Goal: Task Accomplishment & Management: Manage account settings

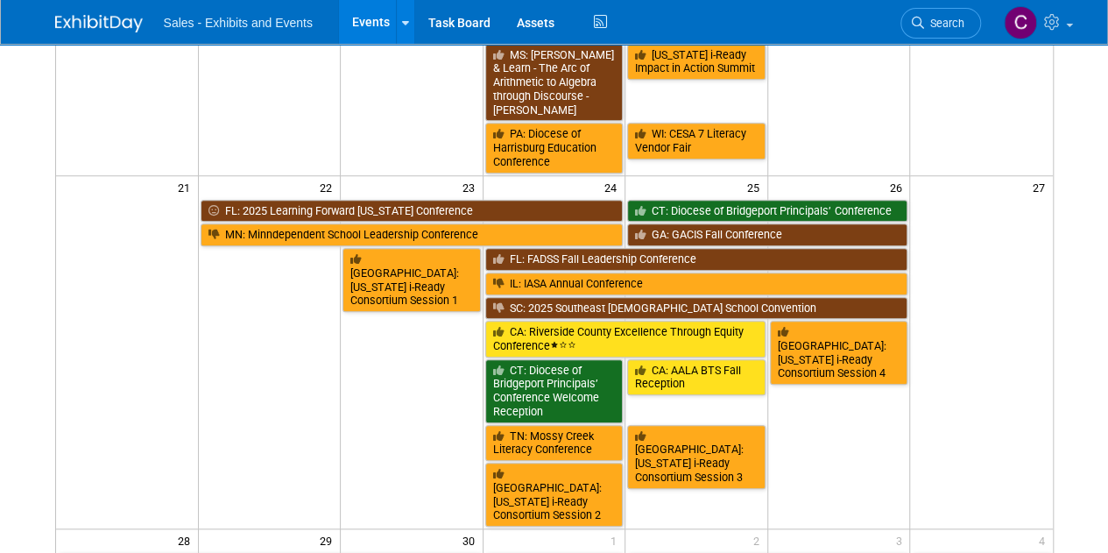
scroll to position [620, 0]
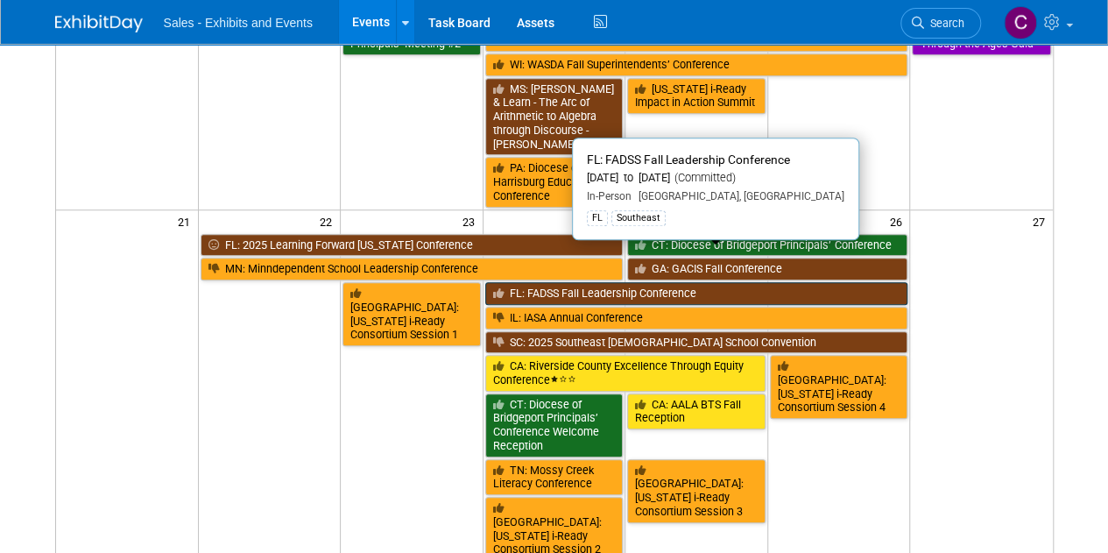
click at [576, 282] on link "FL: FADSS Fall Leadership Conference" at bounding box center [696, 293] width 423 height 23
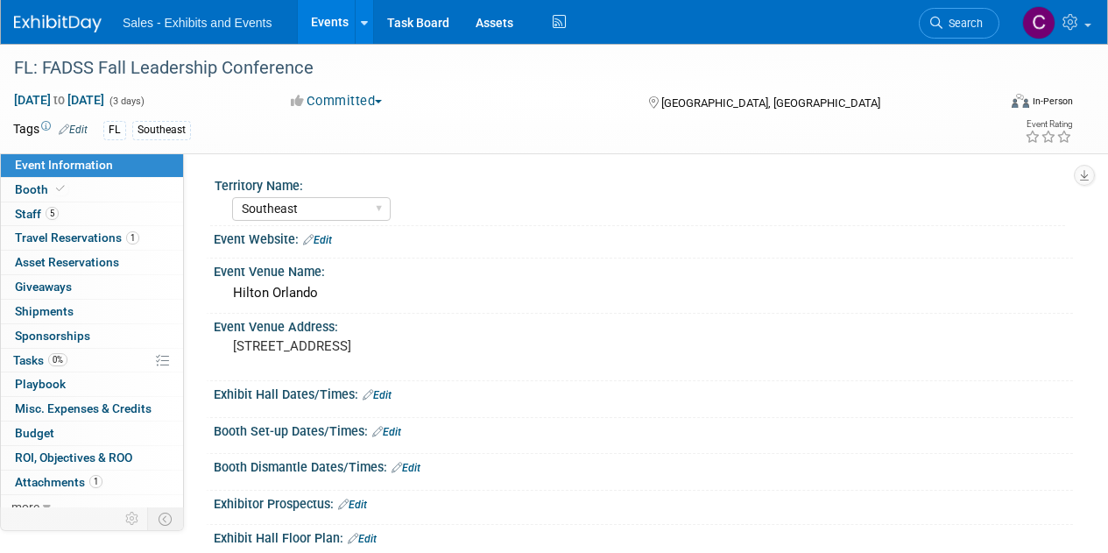
select select "Southeast"
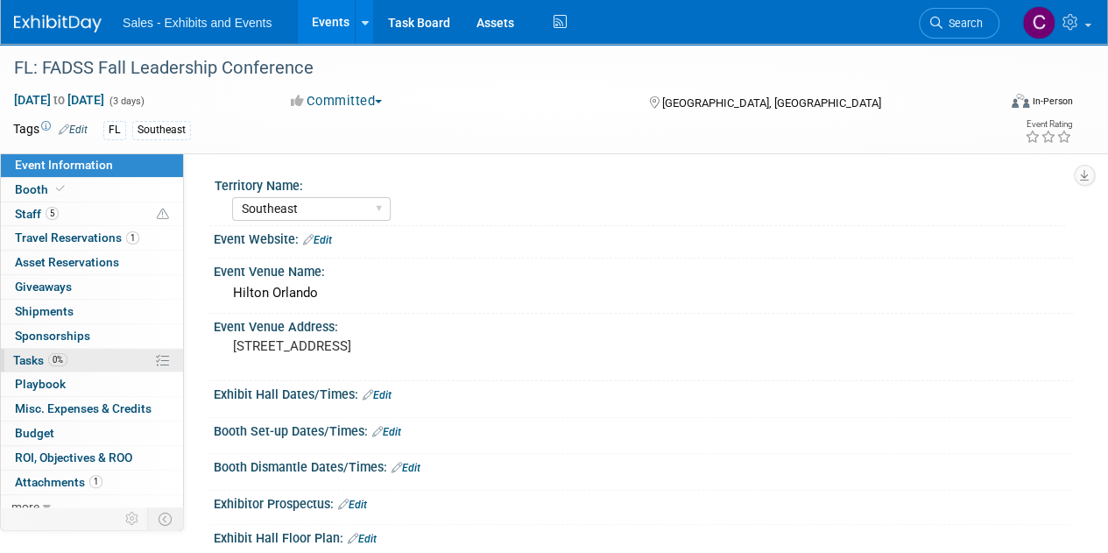
click at [27, 358] on span "Tasks 0%" at bounding box center [40, 360] width 54 height 14
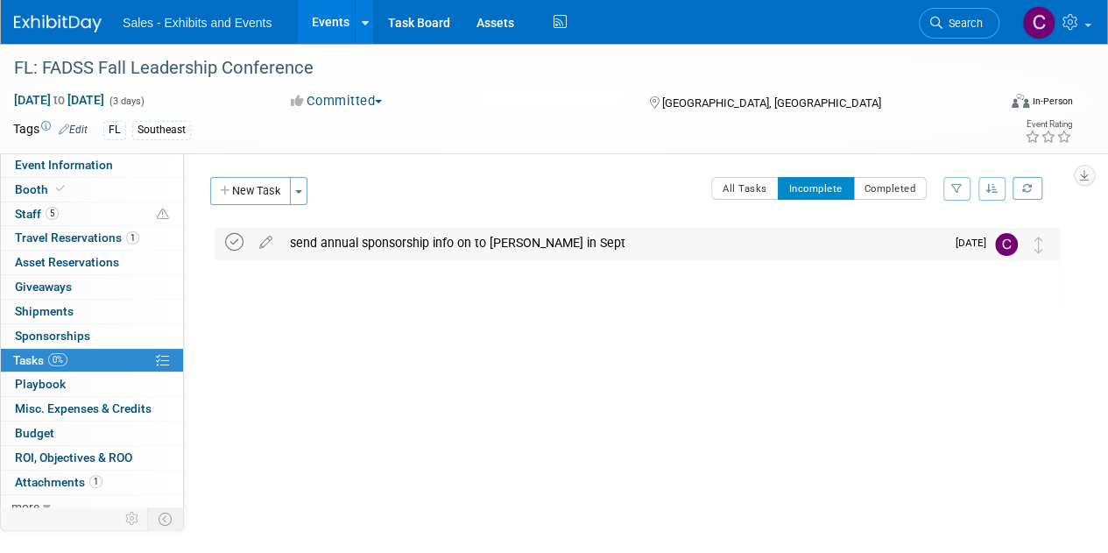
click at [232, 244] on icon at bounding box center [234, 242] width 18 height 18
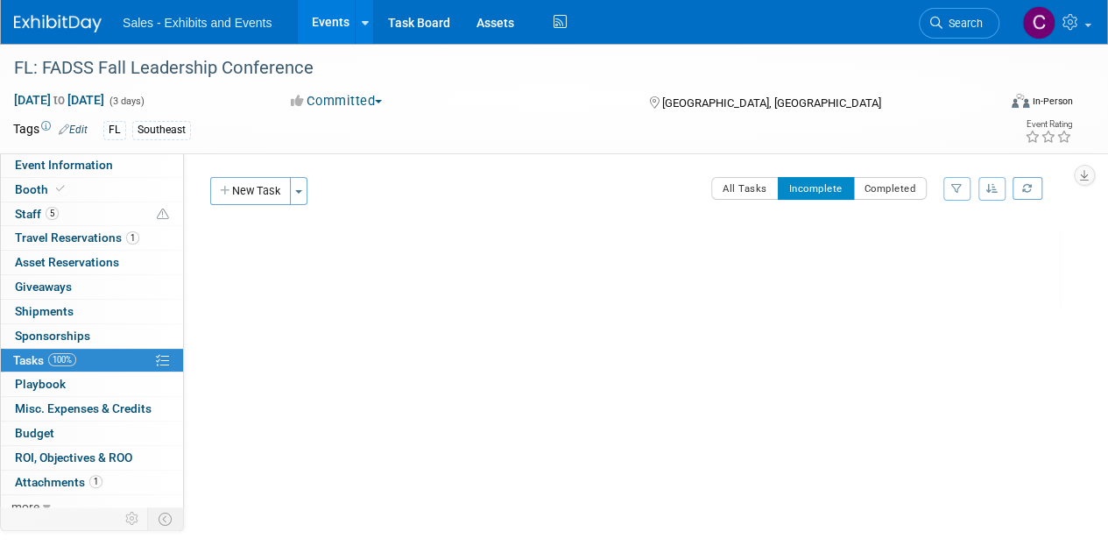
click at [343, 17] on link "Events" at bounding box center [330, 22] width 64 height 44
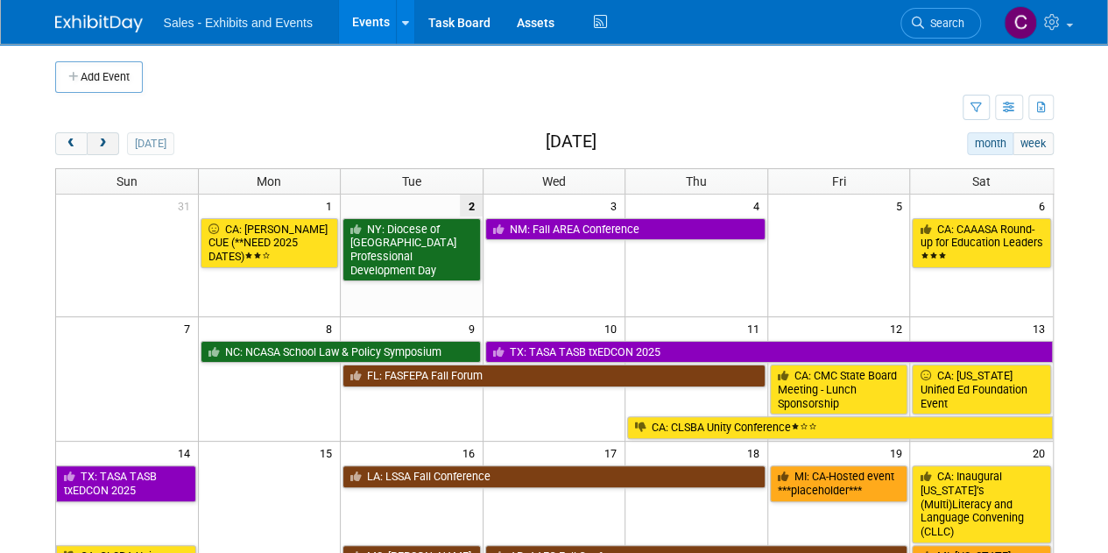
click at [96, 140] on button "next" at bounding box center [103, 143] width 32 height 23
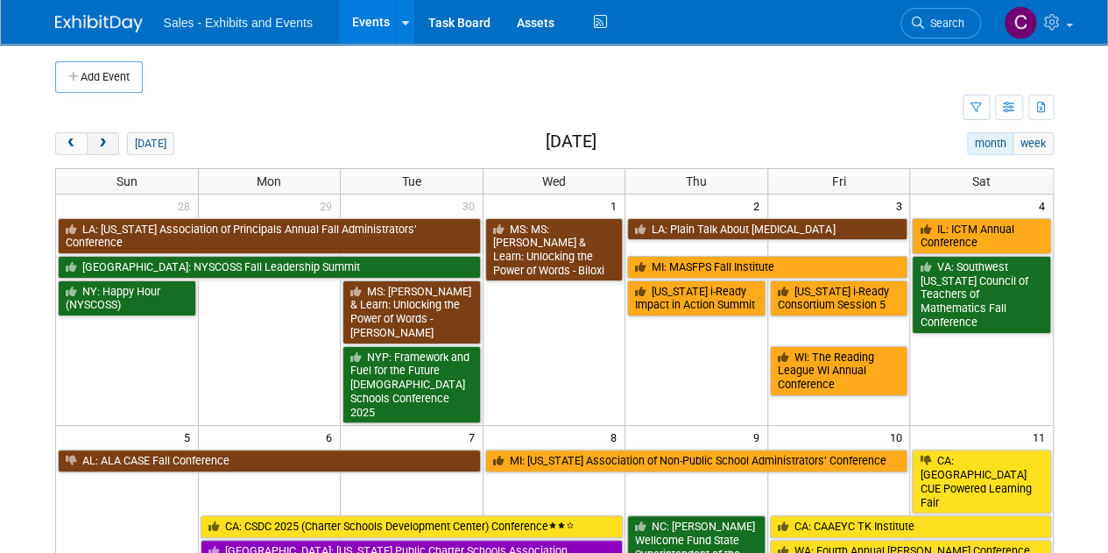
click at [96, 140] on span "next" at bounding box center [102, 143] width 13 height 11
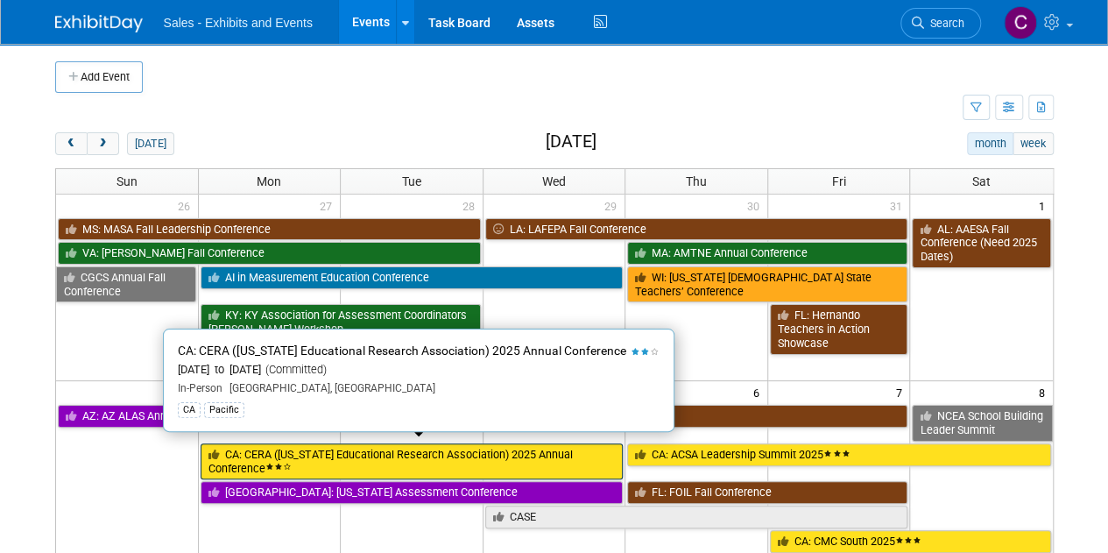
click at [259, 447] on link "CA: CERA (California Educational Research Association) 2025 Annual Conference" at bounding box center [412, 461] width 423 height 36
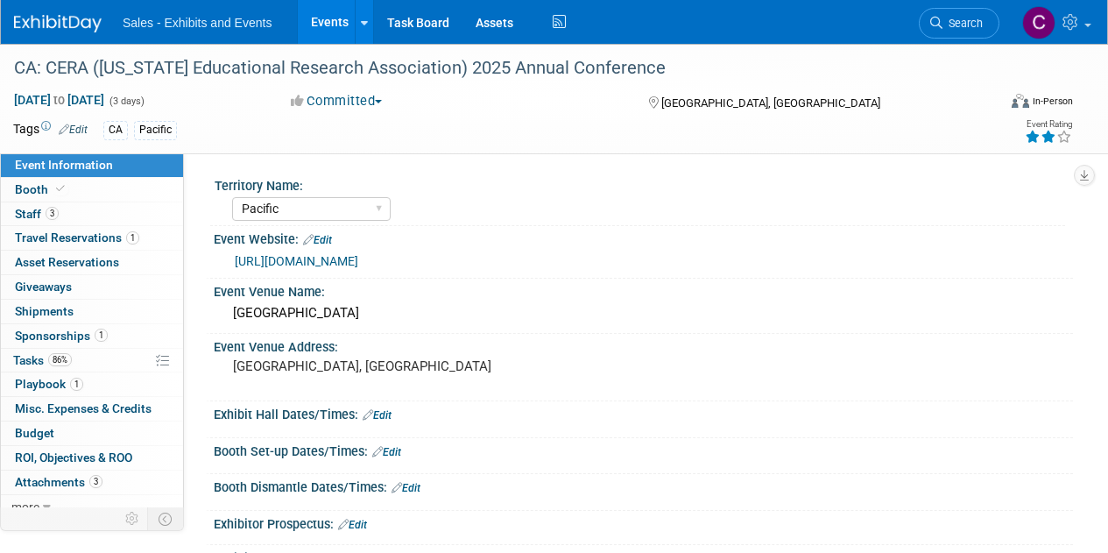
select select "Pacific"
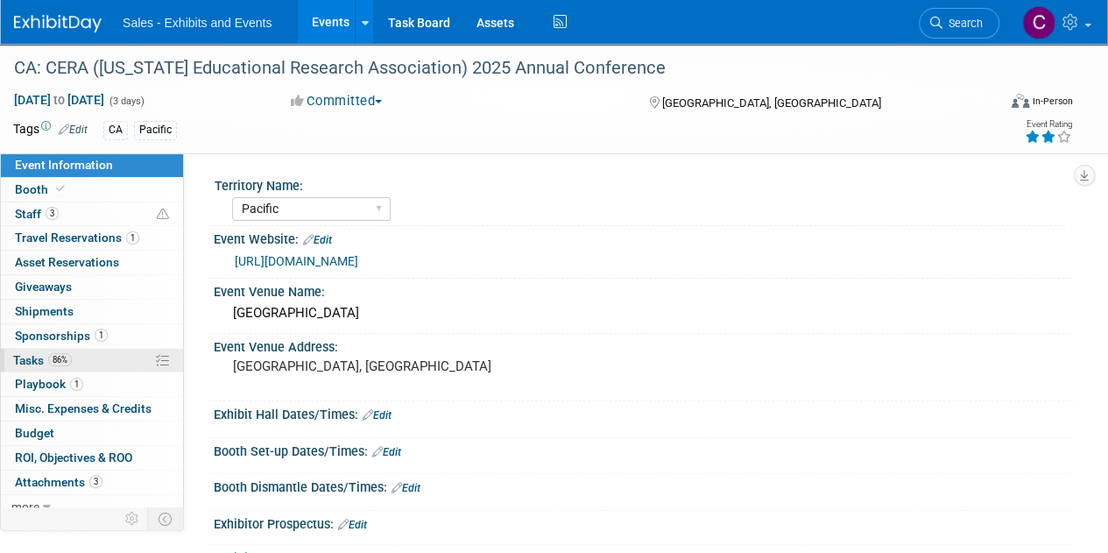
click at [27, 367] on link "86% Tasks 86%" at bounding box center [92, 361] width 182 height 24
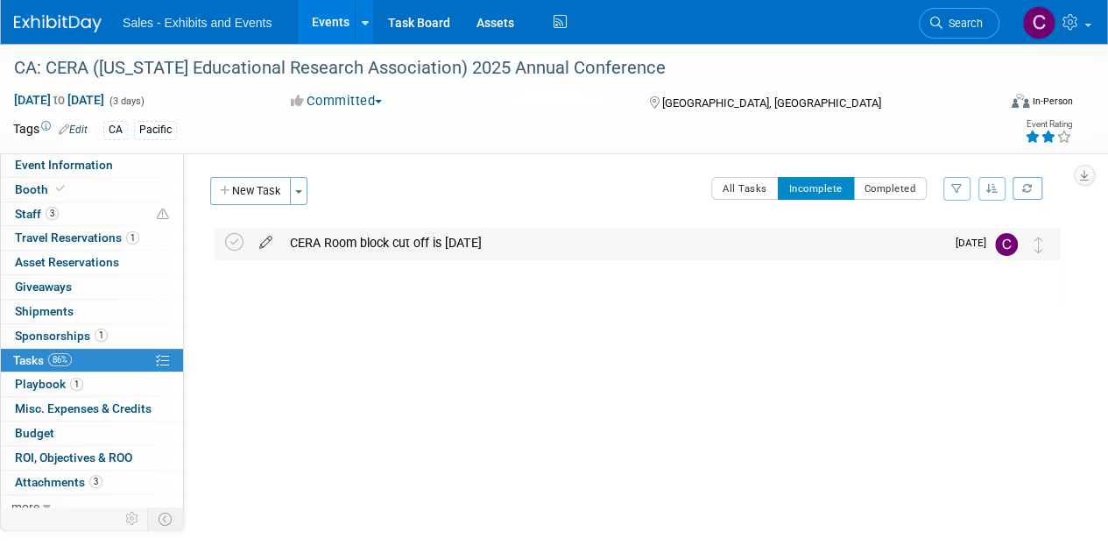
click at [266, 246] on icon at bounding box center [266, 239] width 31 height 22
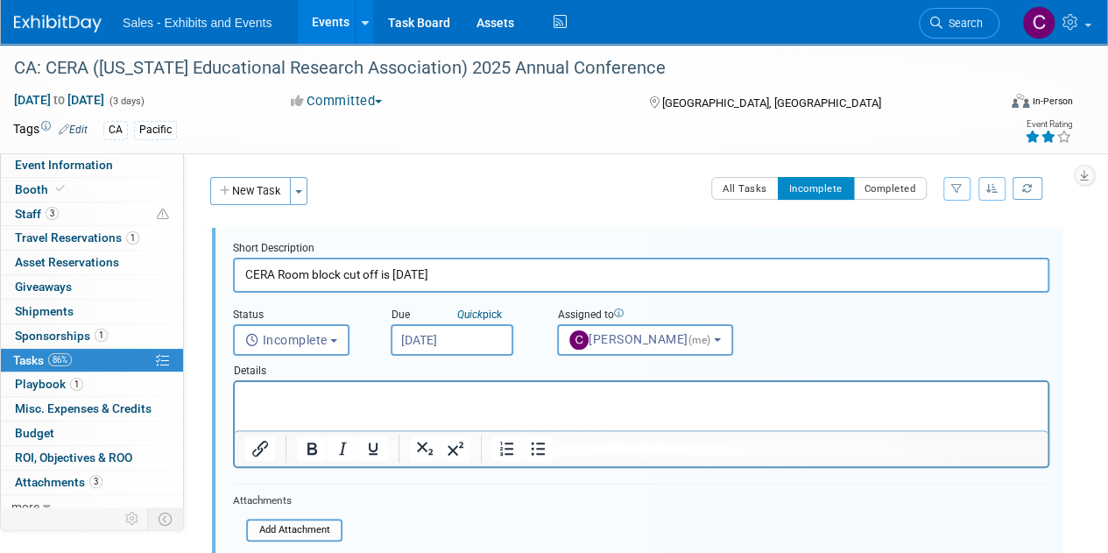
click at [465, 343] on input "Sep 3, 2025" at bounding box center [452, 340] width 123 height 32
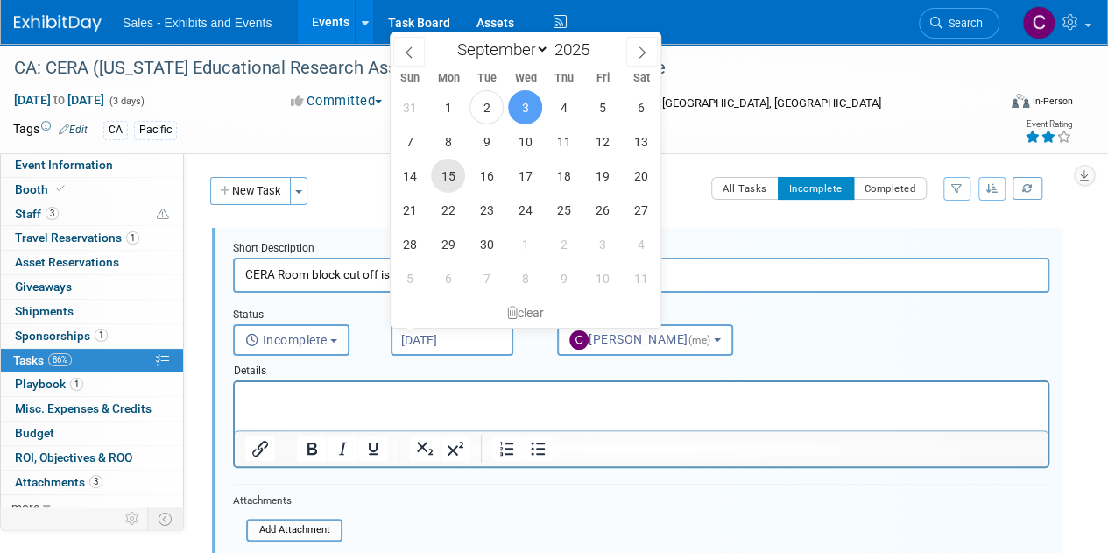
click at [443, 186] on span "15" at bounding box center [448, 176] width 34 height 34
type input "Sep 15, 2025"
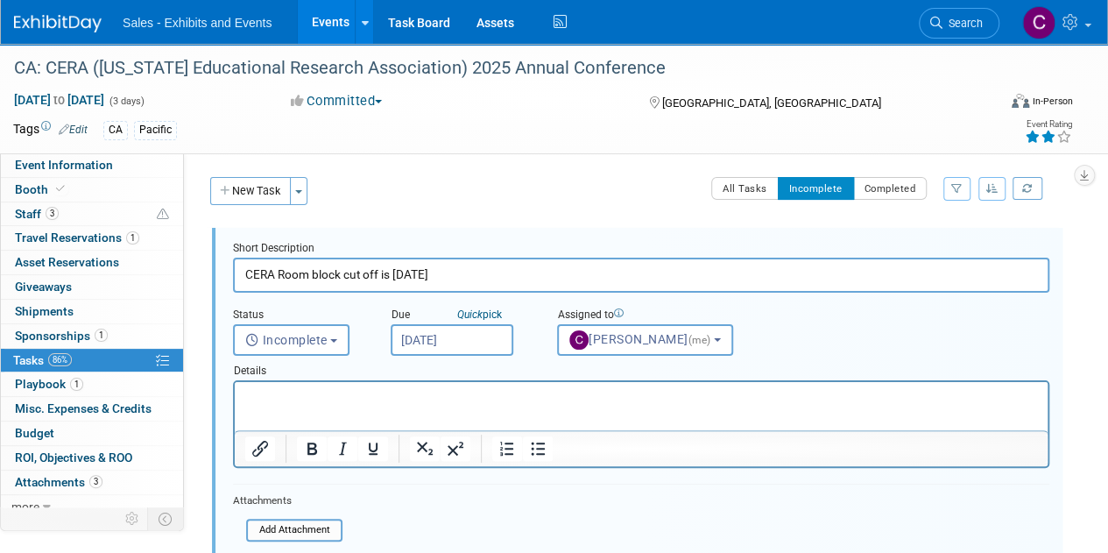
scroll to position [236, 0]
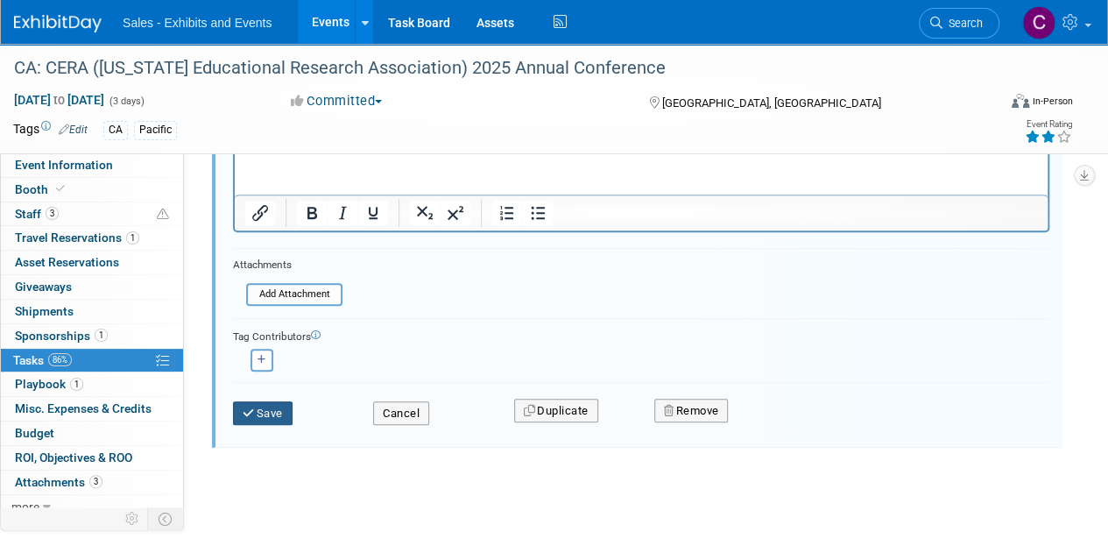
click at [271, 414] on button "Save" at bounding box center [263, 413] width 60 height 25
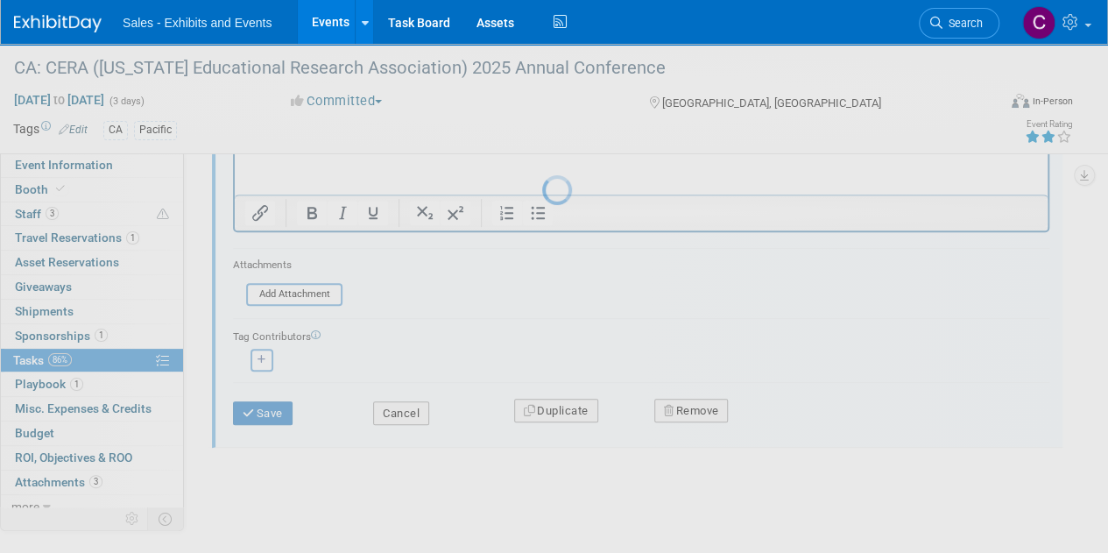
scroll to position [0, 0]
